Goal: Task Accomplishment & Management: Manage account settings

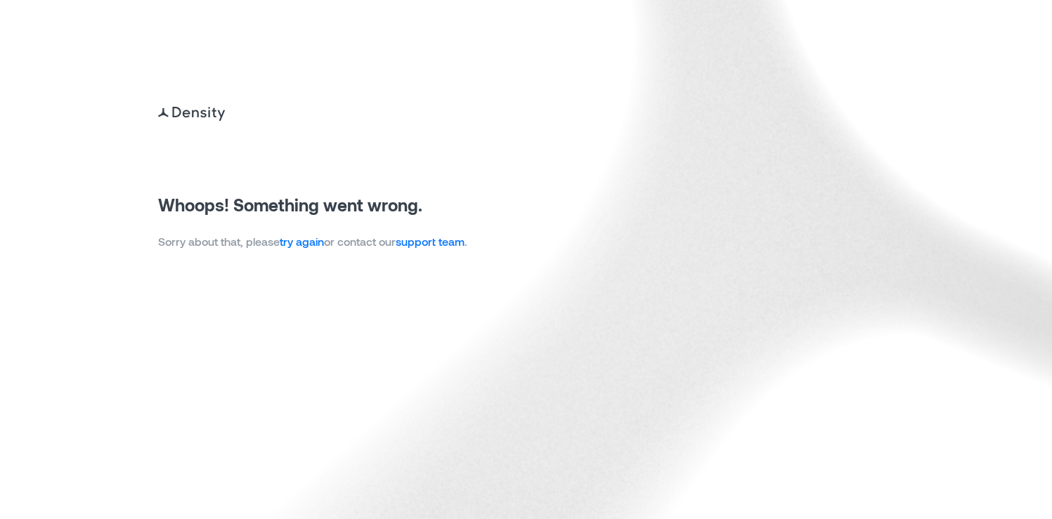
click at [310, 242] on link "try again" at bounding box center [302, 241] width 44 height 13
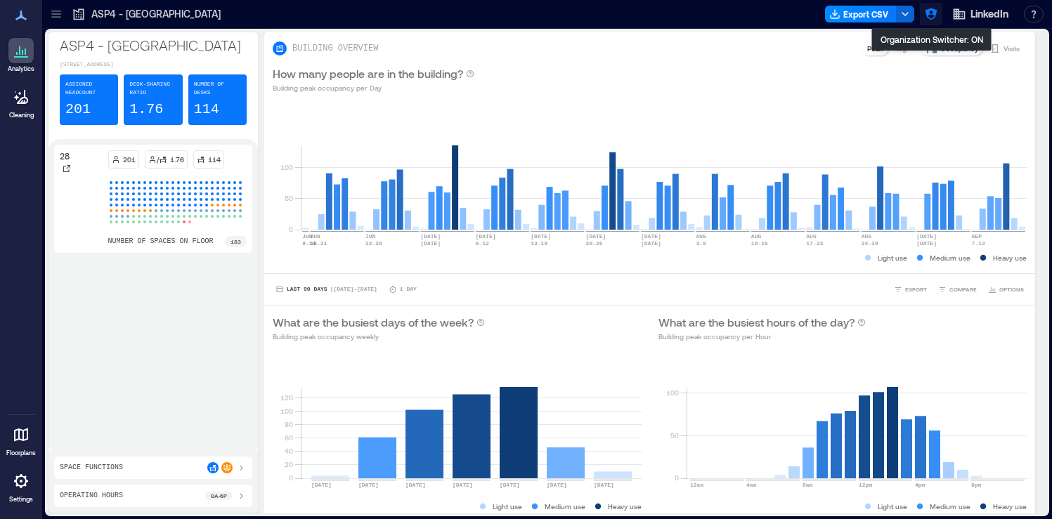
click at [931, 15] on icon "button" at bounding box center [931, 14] width 14 height 14
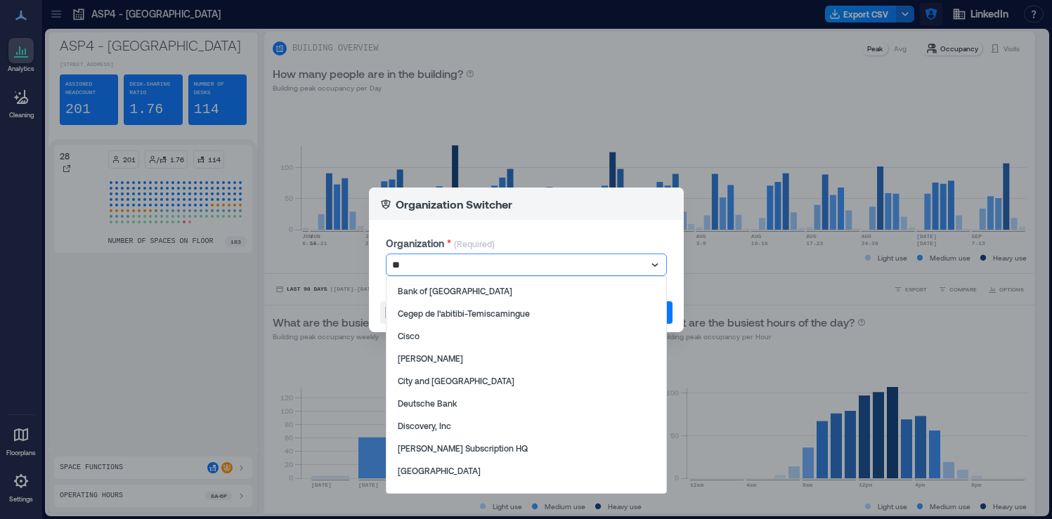
type input "*"
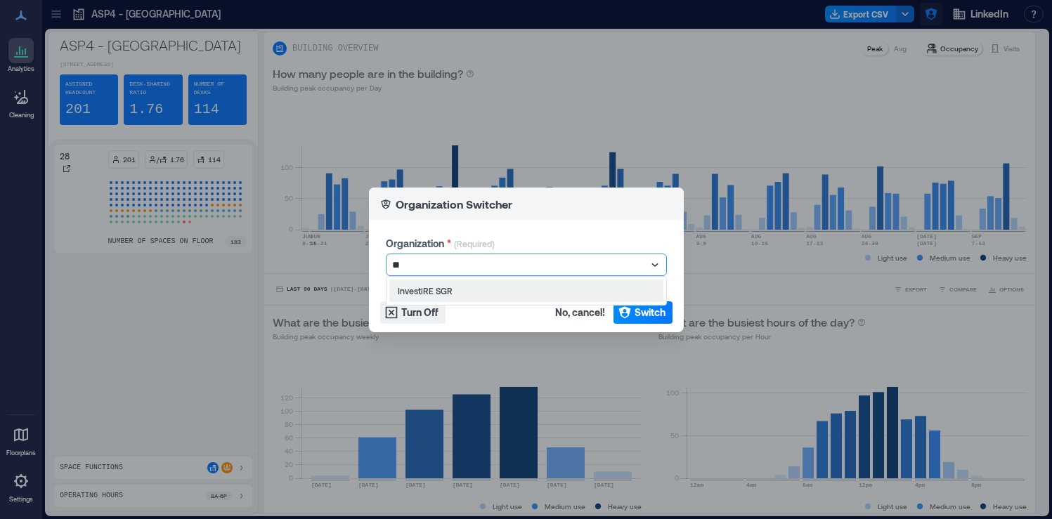
type input "*"
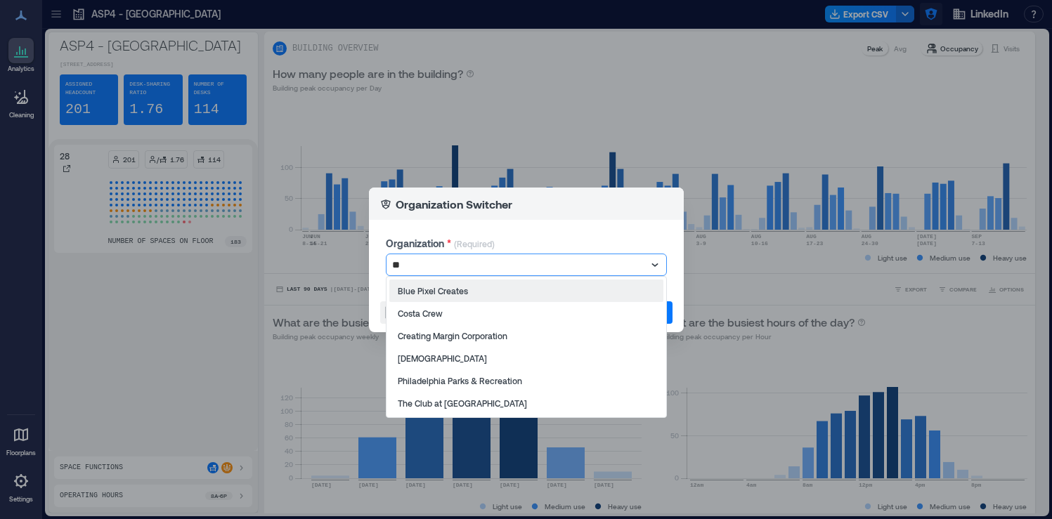
type input "*"
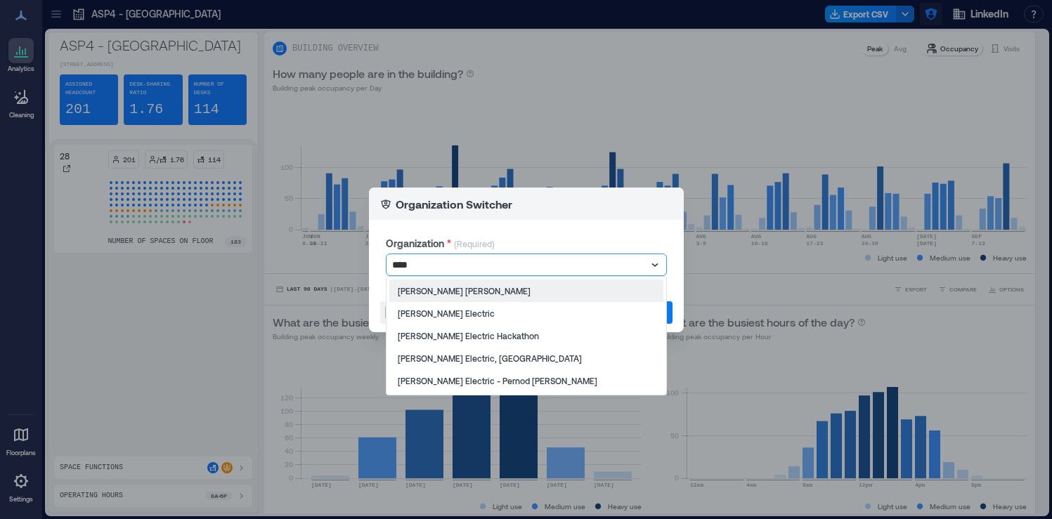
type input "*****"
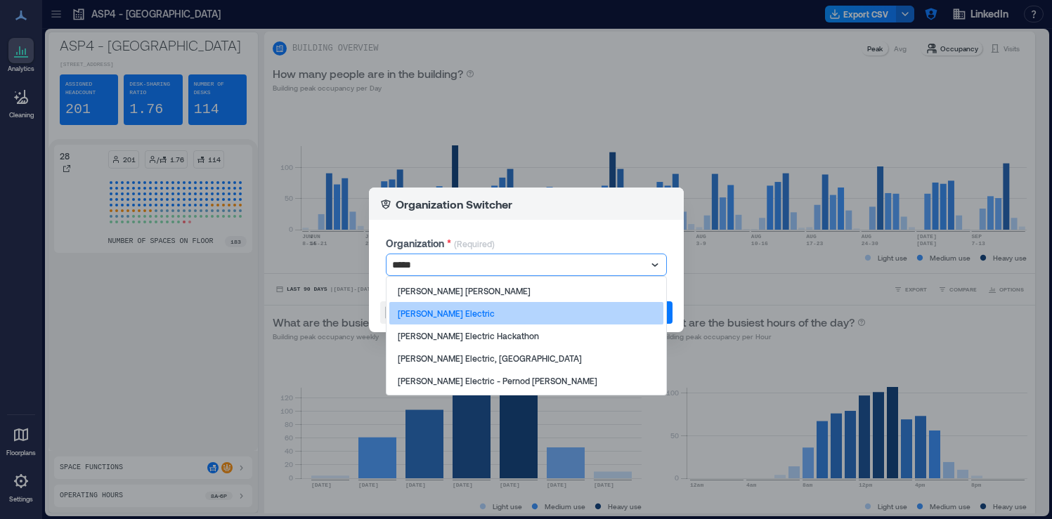
click at [495, 312] on div "Schneider Electric" at bounding box center [526, 313] width 274 height 22
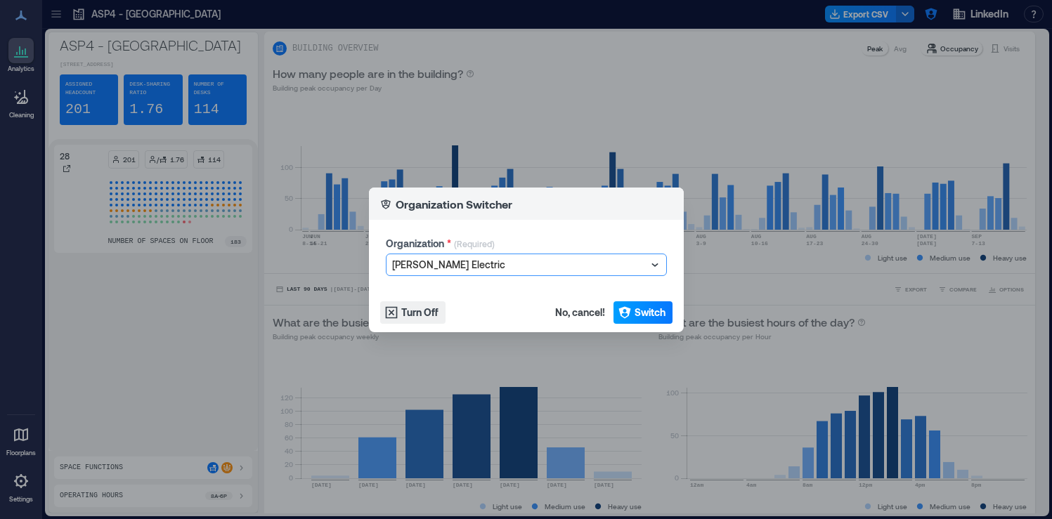
click at [655, 315] on span "Switch" at bounding box center [649, 313] width 31 height 14
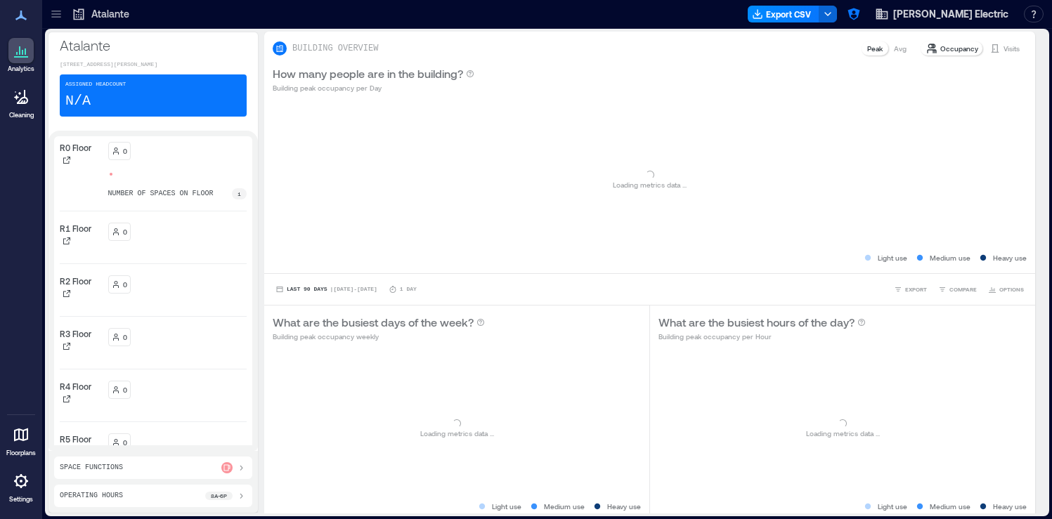
click at [60, 16] on icon at bounding box center [56, 14] width 14 height 14
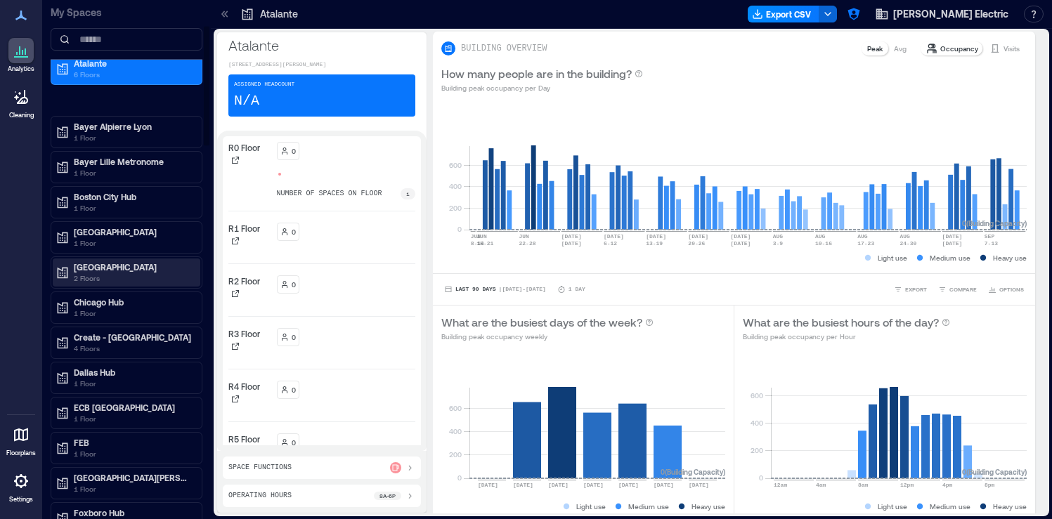
scroll to position [145, 0]
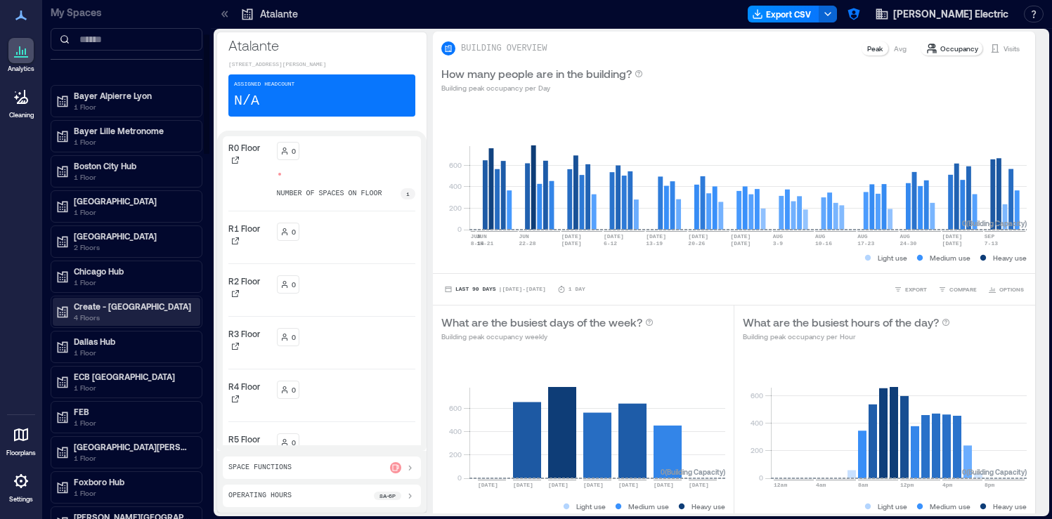
click at [176, 318] on p "4 Floors" at bounding box center [133, 317] width 118 height 11
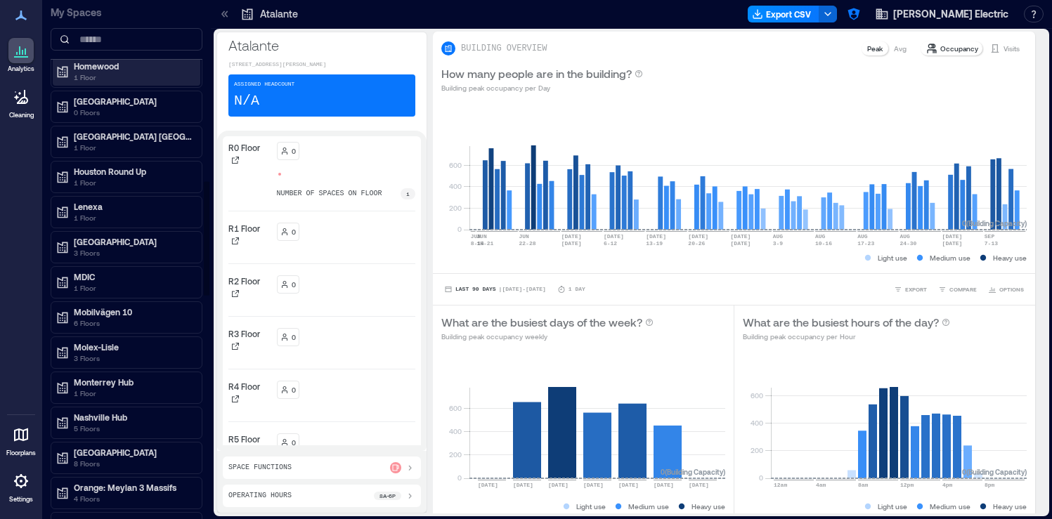
scroll to position [853, 0]
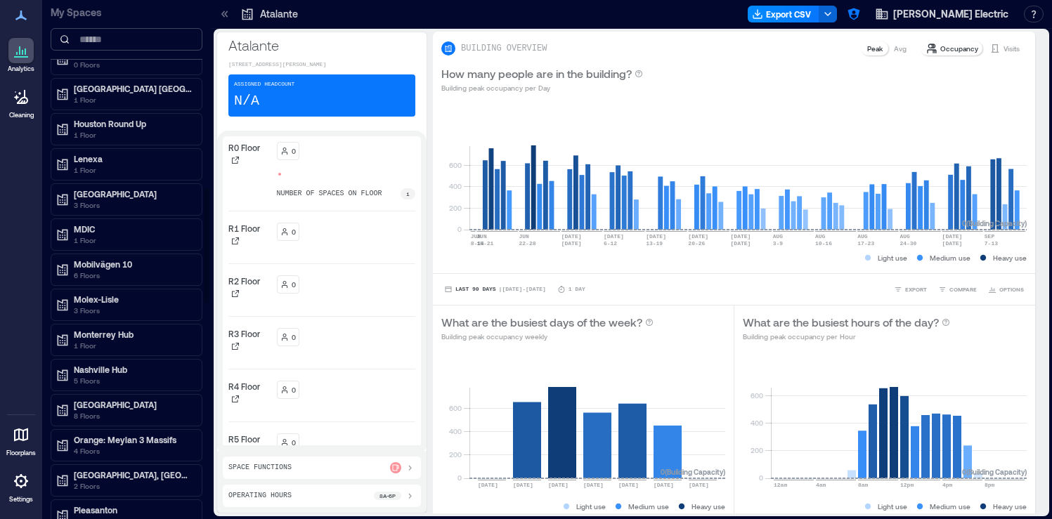
click at [139, 42] on input at bounding box center [127, 39] width 152 height 22
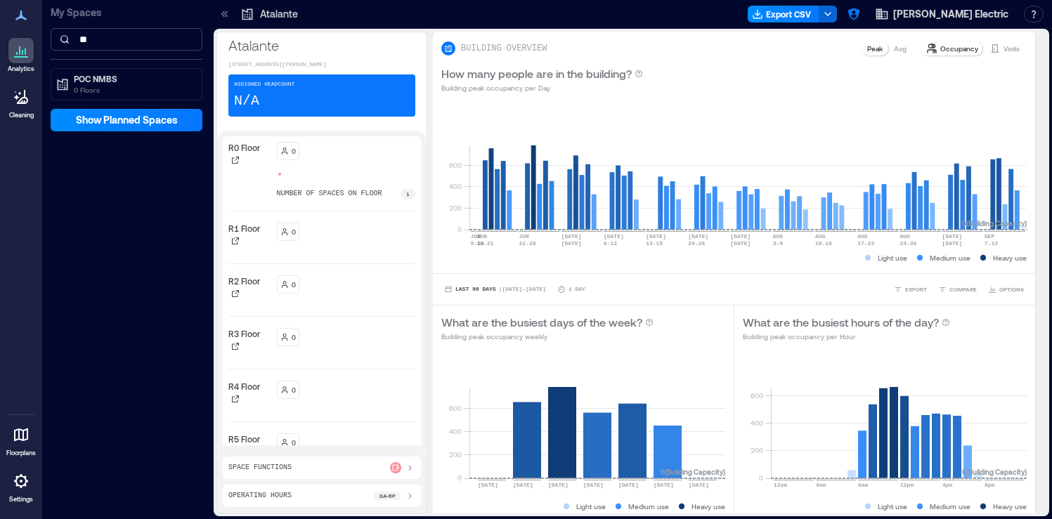
scroll to position [0, 0]
type input "***"
click at [135, 82] on p "POC NMBS" at bounding box center [133, 78] width 118 height 11
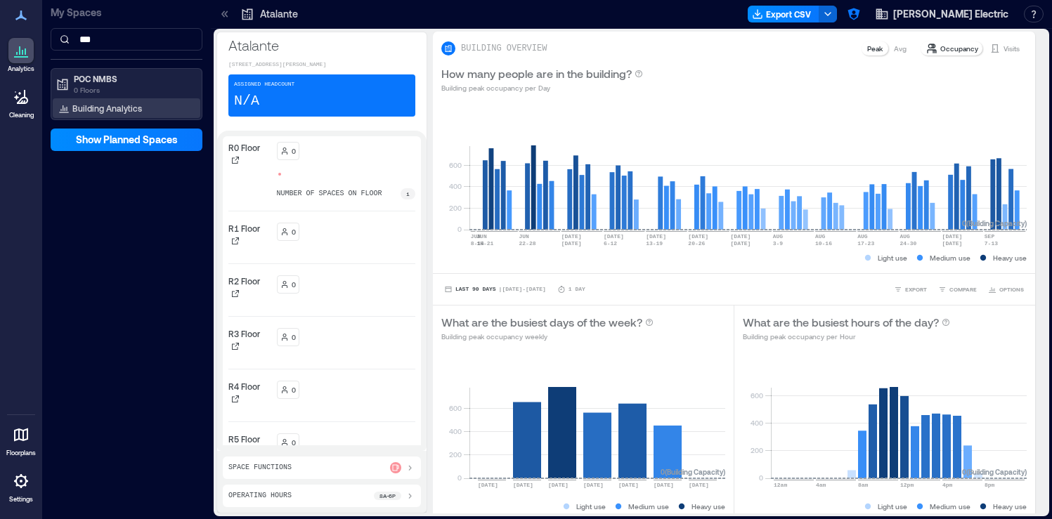
click at [136, 100] on div "Building Analytics" at bounding box center [127, 108] width 148 height 20
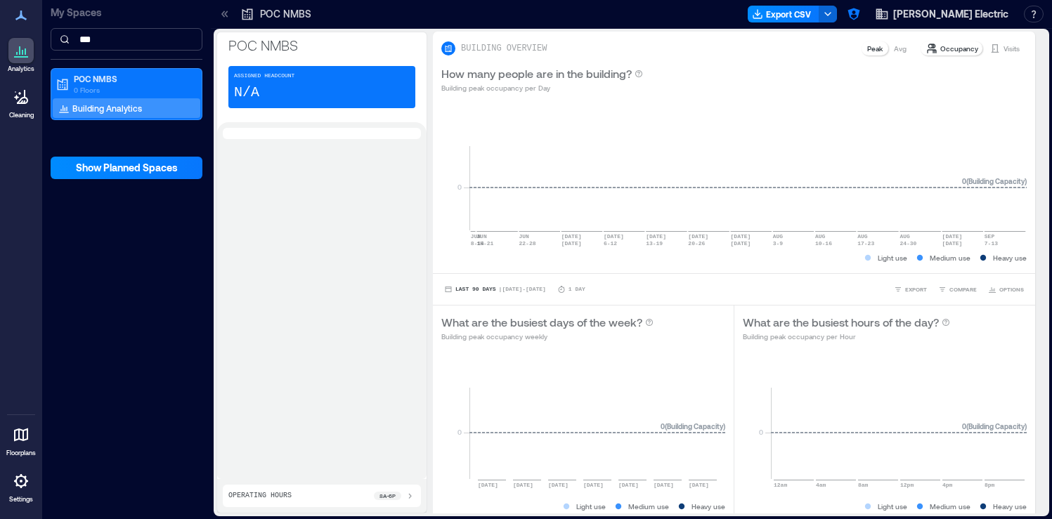
click at [173, 40] on input "***" at bounding box center [127, 39] width 152 height 22
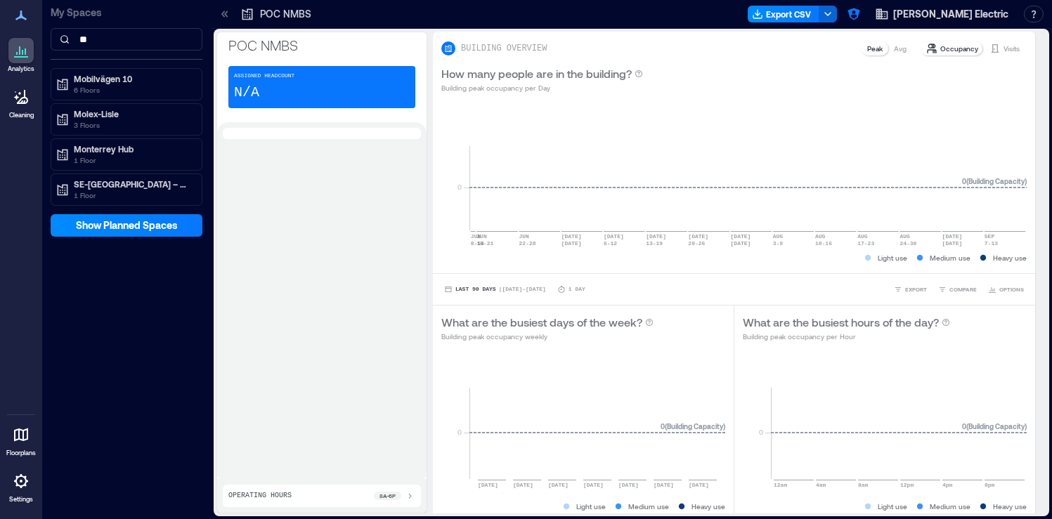
type input "*"
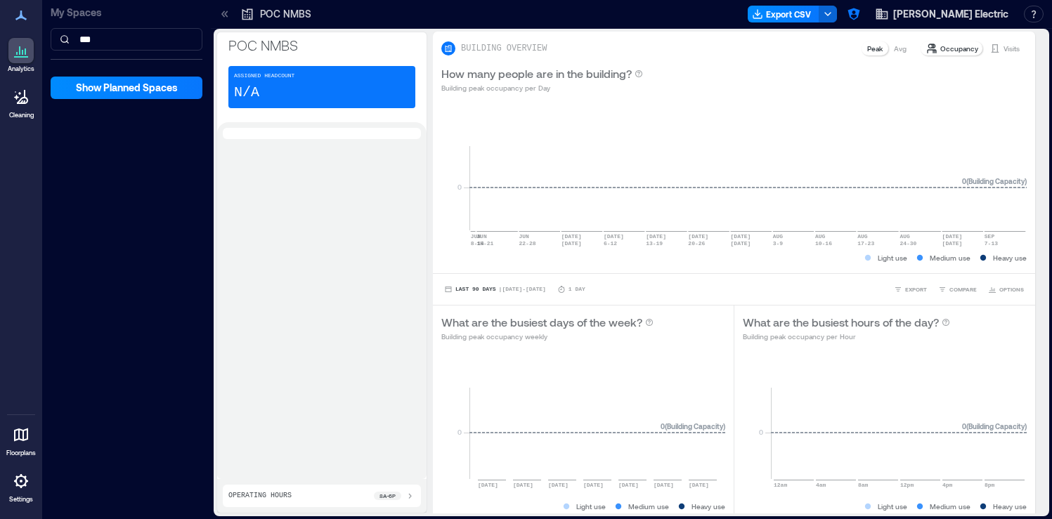
type input "*"
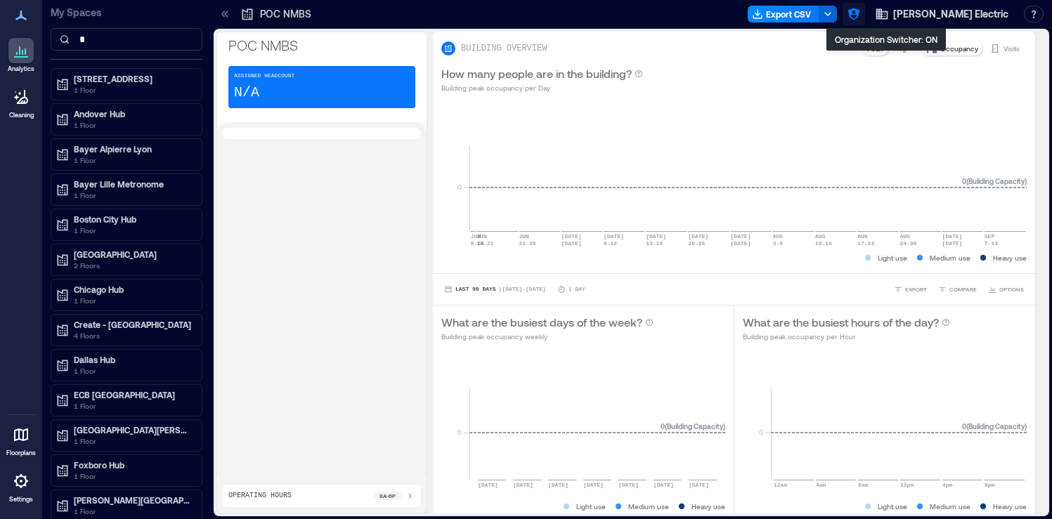
click at [861, 19] on icon "button" at bounding box center [853, 14] width 14 height 14
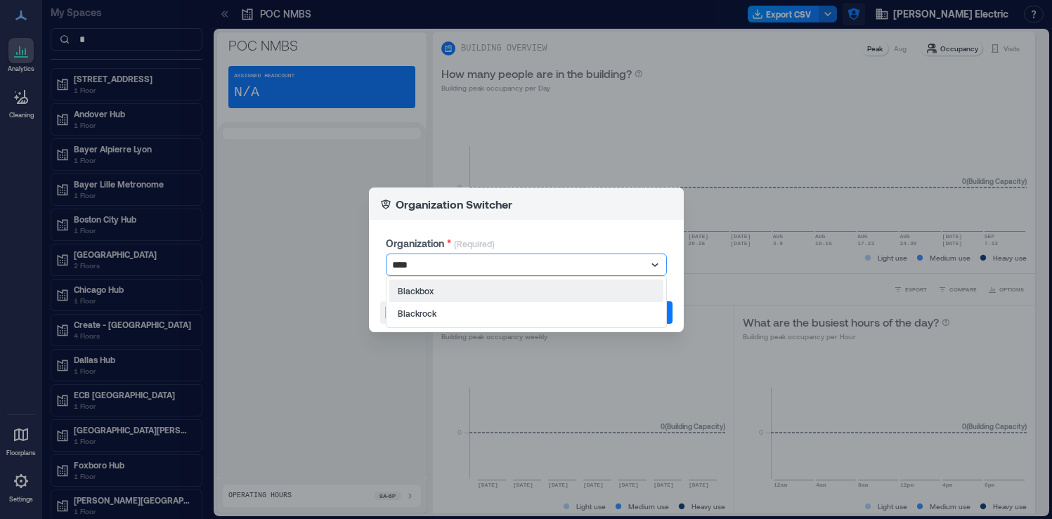
type input "*****"
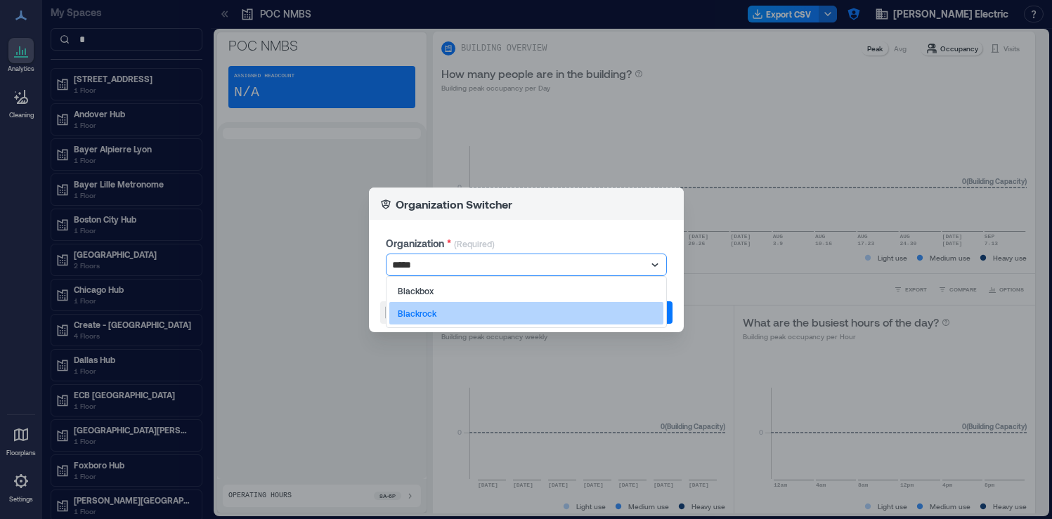
click at [424, 314] on p "Blackrock" at bounding box center [417, 313] width 39 height 11
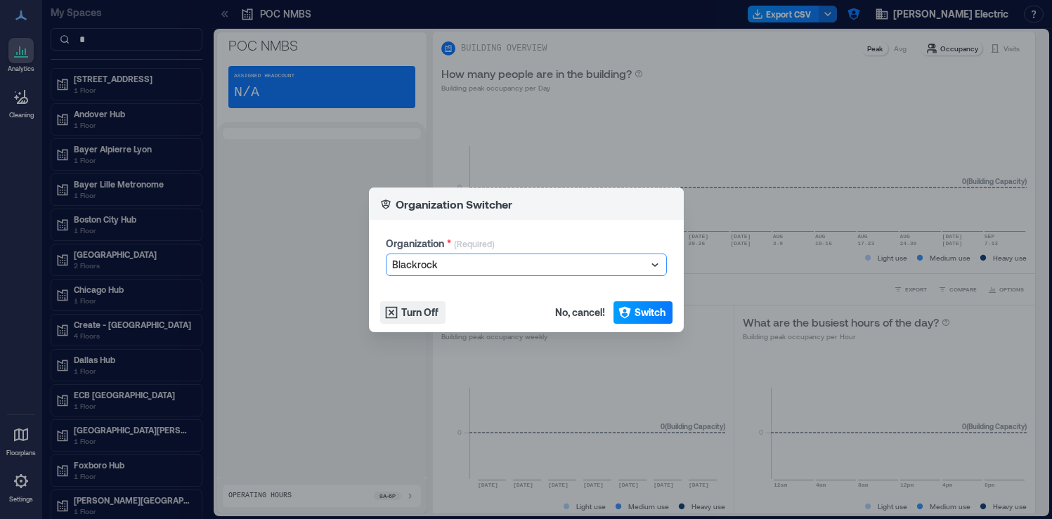
click at [654, 312] on span "Switch" at bounding box center [649, 313] width 31 height 14
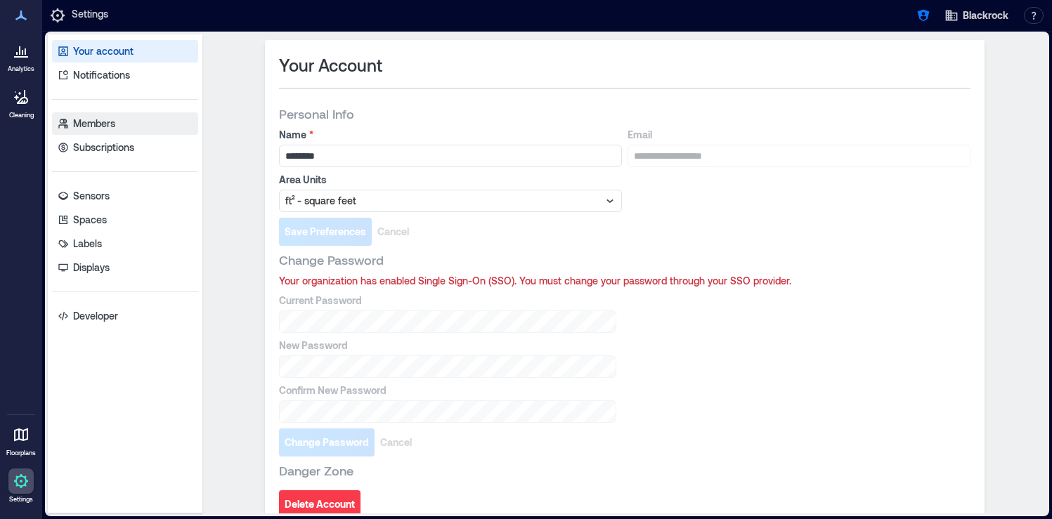
click at [110, 121] on p "Members" at bounding box center [94, 124] width 42 height 14
